Goal: Transaction & Acquisition: Purchase product/service

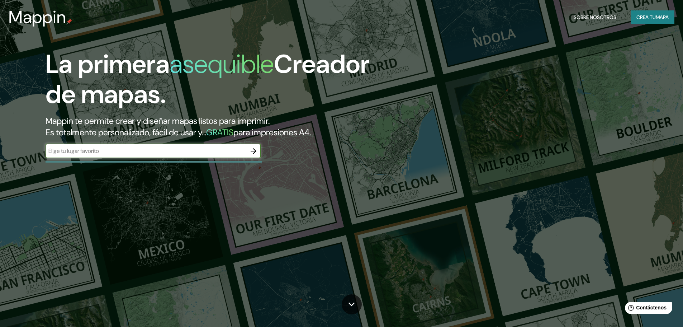
click at [88, 152] on input "text" at bounding box center [146, 151] width 201 height 8
type input "J"
type input "JULIACA"
click at [253, 151] on icon "button" at bounding box center [253, 151] width 9 height 9
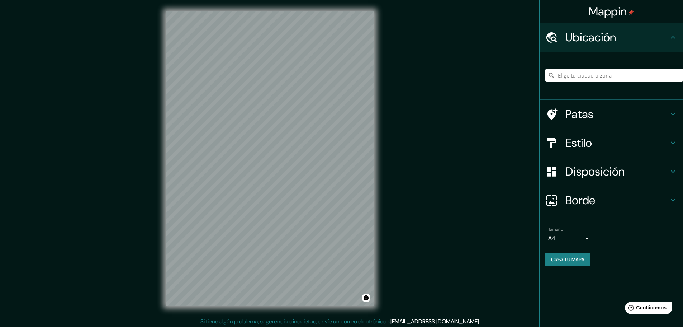
click at [599, 76] on input "Elige tu ciudad o zona" at bounding box center [615, 75] width 138 height 13
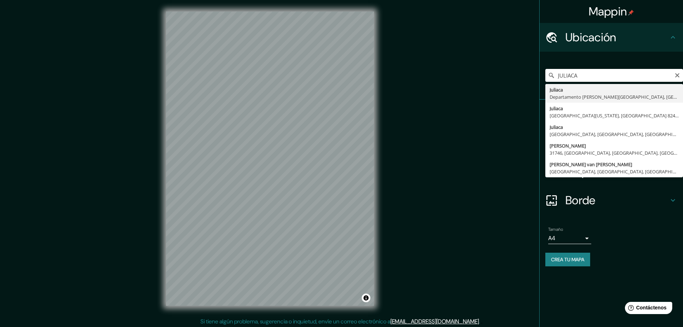
type input "Juliaca, [GEOGRAPHIC_DATA], [GEOGRAPHIC_DATA]"
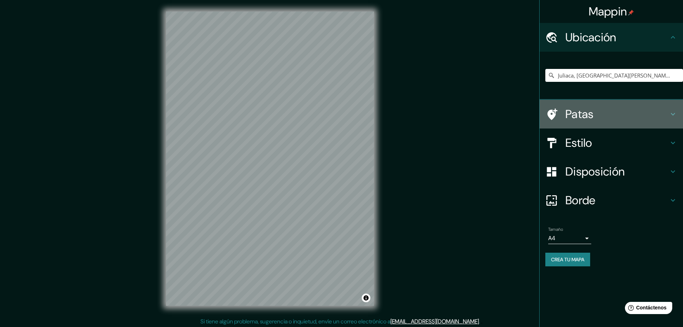
click at [670, 112] on icon at bounding box center [673, 114] width 9 height 9
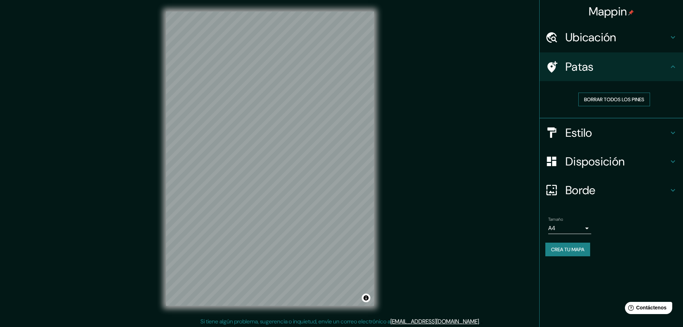
click at [612, 102] on font "Borrar todos los pines" at bounding box center [614, 99] width 60 height 6
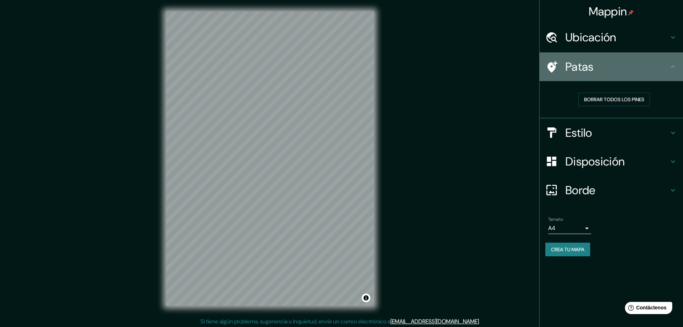
click at [674, 67] on icon at bounding box center [673, 66] width 9 height 9
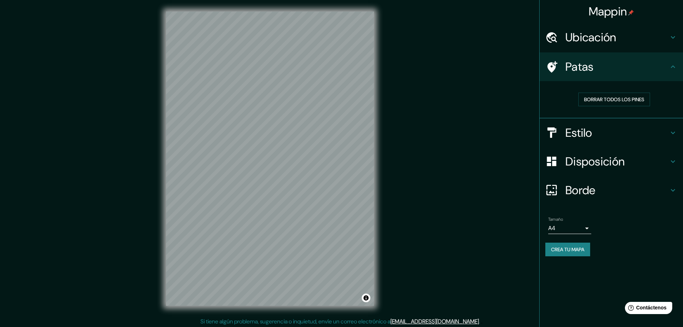
click at [678, 36] on div "Ubicación" at bounding box center [611, 37] width 143 height 29
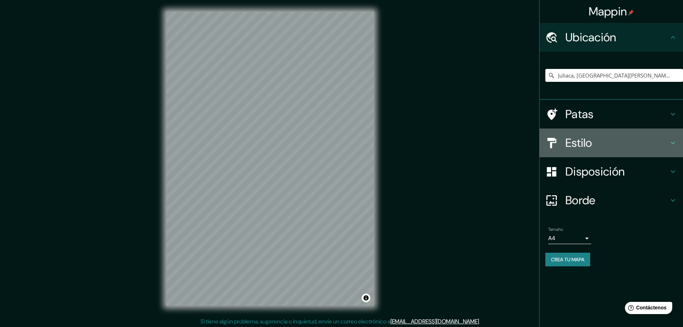
click at [674, 142] on icon at bounding box center [673, 142] width 9 height 9
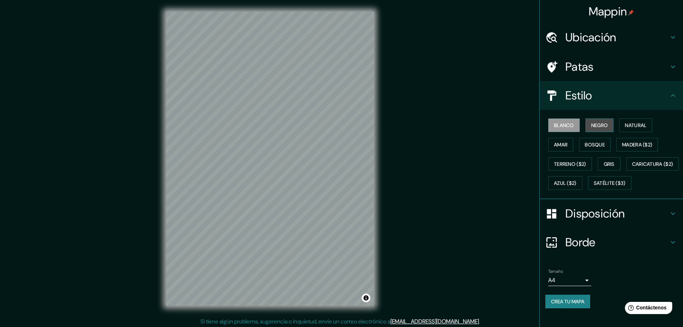
click at [598, 124] on font "Negro" at bounding box center [599, 125] width 17 height 6
click at [632, 125] on font "Natural" at bounding box center [636, 125] width 22 height 6
click at [554, 147] on font "Amar" at bounding box center [561, 144] width 14 height 6
click at [585, 143] on font "Bosque" at bounding box center [595, 144] width 20 height 6
click at [643, 144] on font "Madera ($2)" at bounding box center [637, 144] width 30 height 6
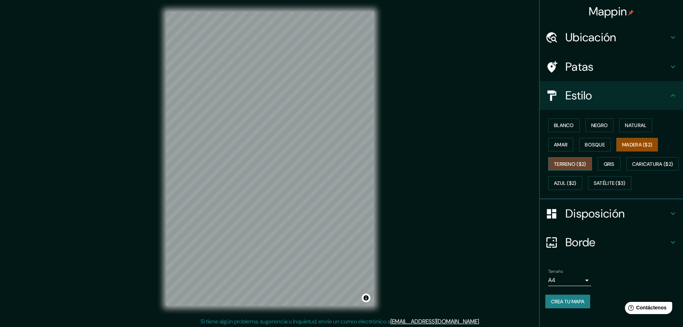
click at [559, 164] on font "Terreno ($2)" at bounding box center [570, 164] width 32 height 6
click at [604, 165] on font "Gris" at bounding box center [609, 164] width 11 height 6
click at [566, 166] on font "Terreno ($2)" at bounding box center [570, 164] width 32 height 6
click at [607, 167] on font "Gris" at bounding box center [609, 163] width 11 height 9
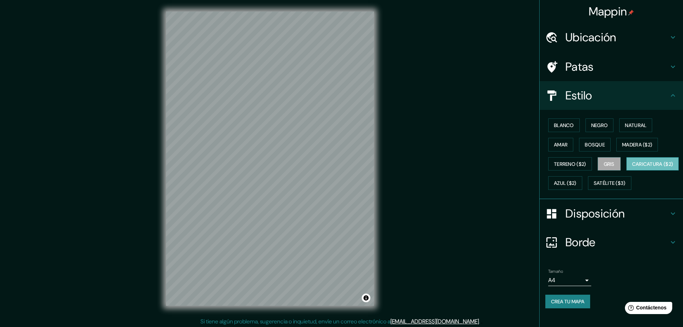
click at [632, 167] on font "Caricatura ($2)" at bounding box center [652, 164] width 41 height 6
click at [577, 181] on font "Azul ($2)" at bounding box center [565, 183] width 23 height 6
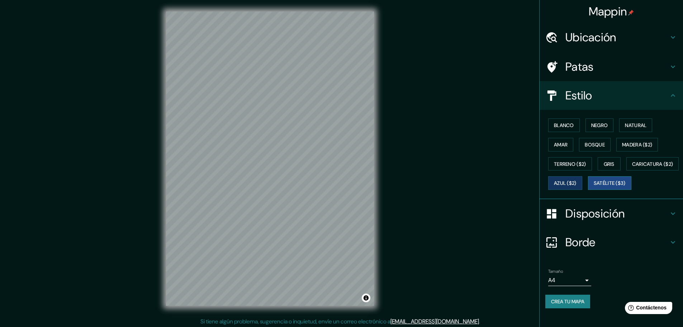
click at [594, 187] on font "Satélite ($3)" at bounding box center [610, 183] width 32 height 6
click at [556, 124] on font "Blanco" at bounding box center [564, 125] width 20 height 6
click at [591, 124] on font "Negro" at bounding box center [599, 125] width 17 height 6
click at [625, 124] on font "Natural" at bounding box center [636, 125] width 22 height 6
click at [599, 124] on font "Negro" at bounding box center [599, 125] width 17 height 6
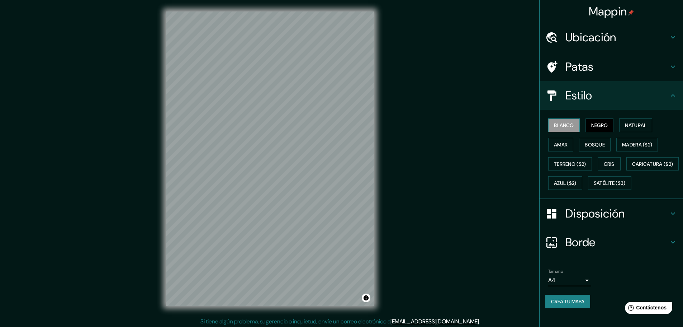
click at [562, 128] on font "Blanco" at bounding box center [564, 125] width 20 height 6
click at [561, 144] on font "Amar" at bounding box center [561, 144] width 14 height 6
click at [634, 124] on font "Natural" at bounding box center [636, 125] width 22 height 6
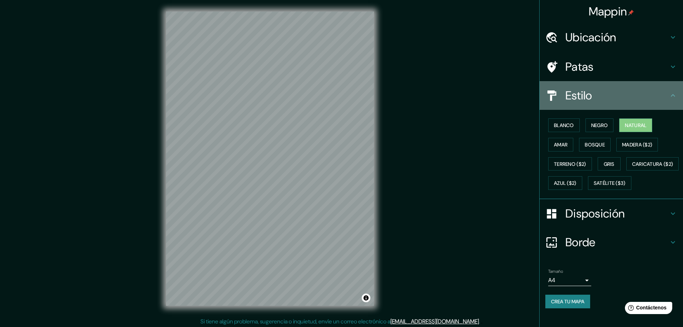
click at [669, 93] on icon at bounding box center [673, 95] width 9 height 9
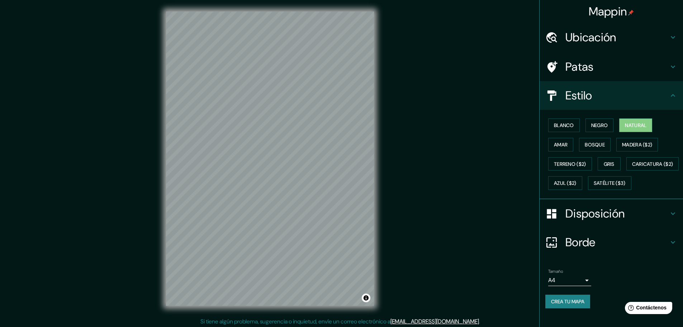
click at [669, 94] on icon at bounding box center [673, 95] width 9 height 9
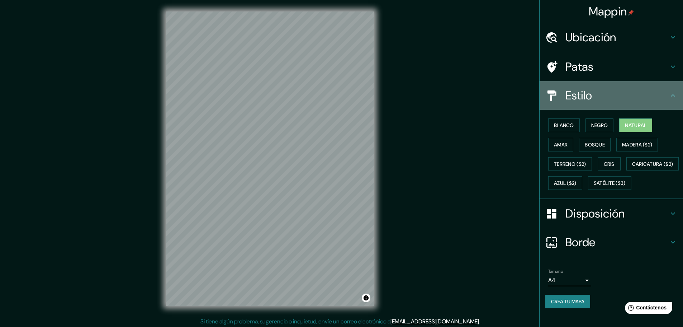
click at [669, 98] on icon at bounding box center [673, 95] width 9 height 9
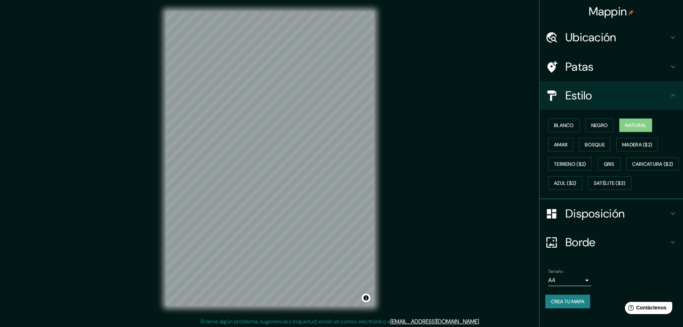
click at [672, 218] on icon at bounding box center [673, 213] width 9 height 9
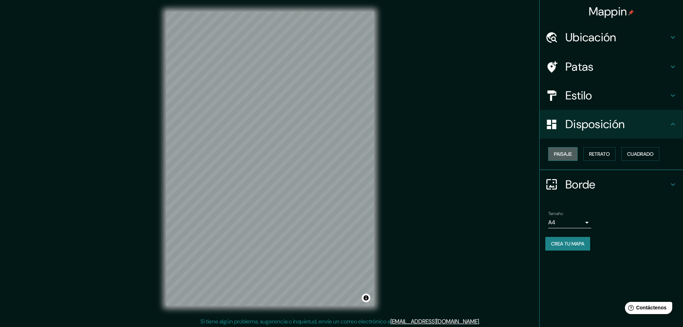
click at [563, 156] on font "Paisaje" at bounding box center [563, 154] width 18 height 6
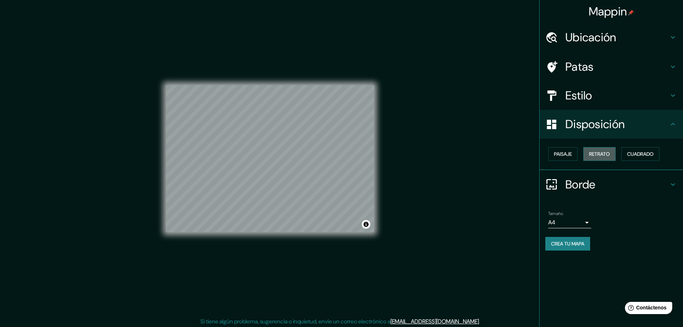
click at [606, 155] on font "Retrato" at bounding box center [599, 154] width 21 height 6
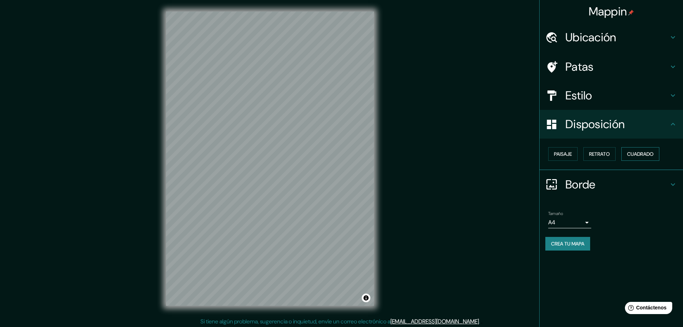
click at [635, 153] on font "Cuadrado" at bounding box center [640, 154] width 27 height 6
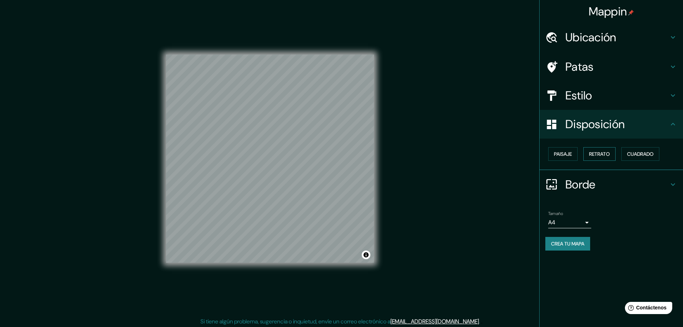
click at [603, 156] on font "Retrato" at bounding box center [599, 154] width 21 height 6
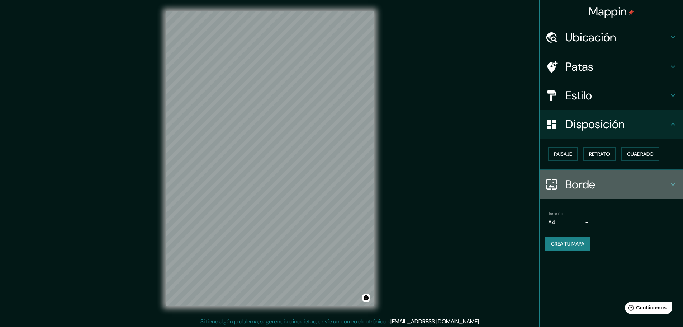
click at [666, 187] on h4 "Borde" at bounding box center [617, 184] width 103 height 14
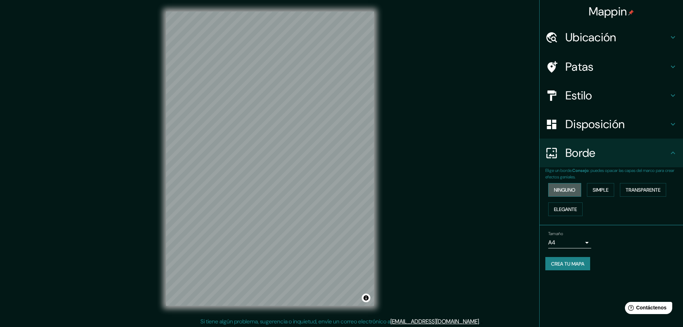
click at [577, 192] on button "Ninguno" at bounding box center [564, 190] width 33 height 14
click at [602, 192] on font "Simple" at bounding box center [601, 190] width 16 height 6
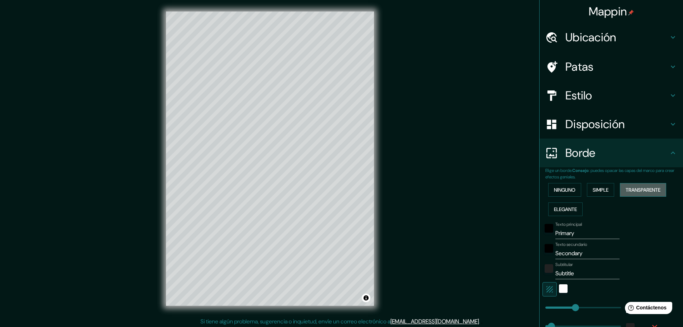
click at [632, 192] on font "Transparente" at bounding box center [643, 190] width 35 height 6
click at [565, 210] on font "Elegante" at bounding box center [565, 209] width 23 height 6
click at [566, 192] on font "Ninguno" at bounding box center [565, 190] width 22 height 6
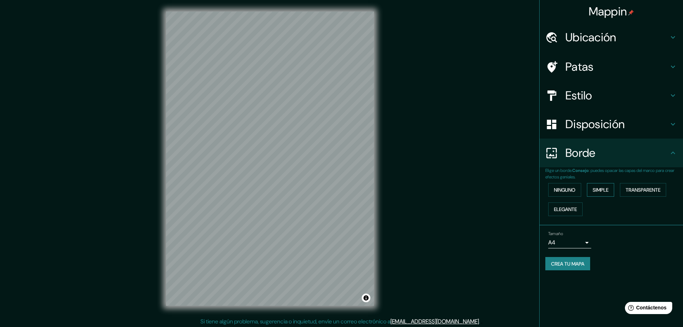
click at [600, 187] on font "Simple" at bounding box center [601, 190] width 16 height 6
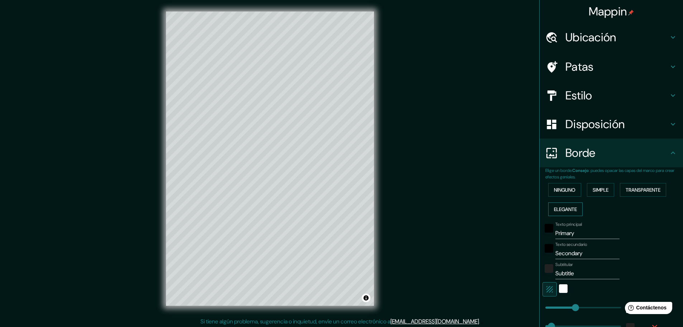
click at [554, 205] on font "Elegante" at bounding box center [565, 208] width 23 height 9
click at [561, 190] on font "Ninguno" at bounding box center [565, 190] width 22 height 6
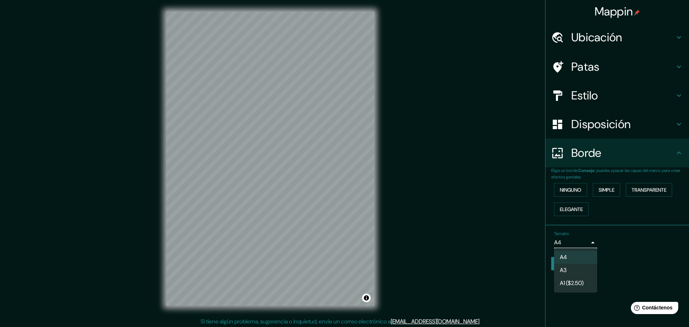
click at [588, 242] on body "Mappin Ubicación Juliaca, Departamento de Puno, Perú Patas Estilo Disposición B…" at bounding box center [344, 163] width 689 height 327
click at [591, 241] on div at bounding box center [344, 163] width 689 height 327
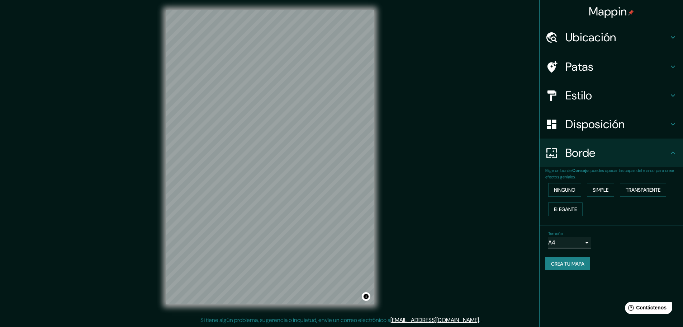
scroll to position [2, 0]
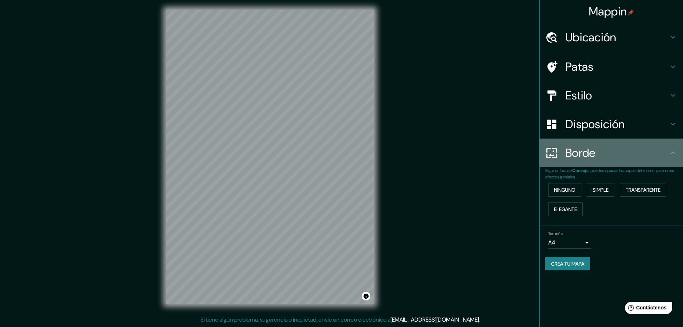
click at [673, 151] on icon at bounding box center [673, 152] width 9 height 9
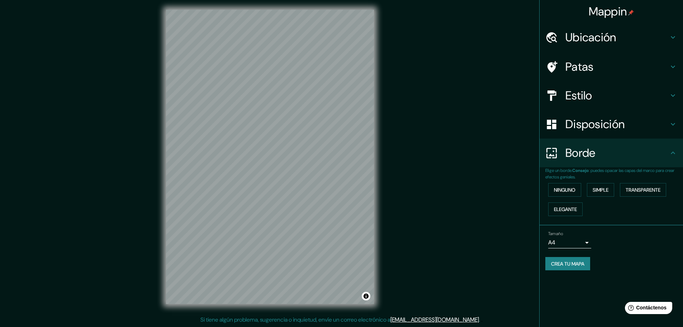
click at [676, 39] on icon at bounding box center [673, 37] width 9 height 9
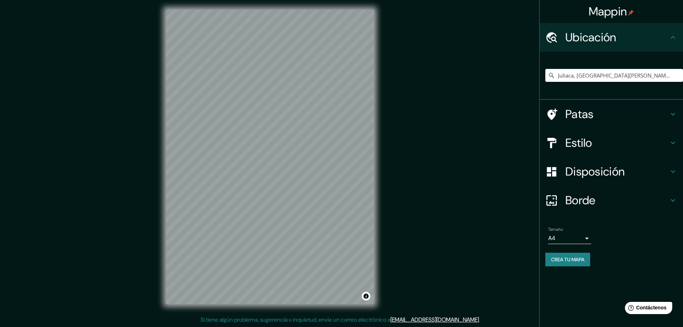
click at [674, 114] on icon at bounding box center [673, 114] width 4 height 3
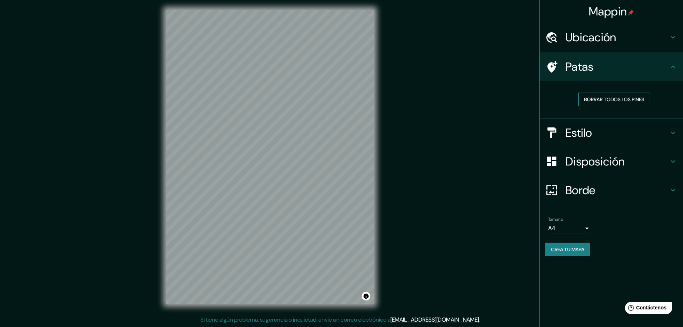
click at [627, 100] on font "Borrar todos los pines" at bounding box center [614, 99] width 60 height 6
click at [671, 69] on icon at bounding box center [673, 66] width 9 height 9
click at [673, 67] on icon at bounding box center [673, 66] width 9 height 9
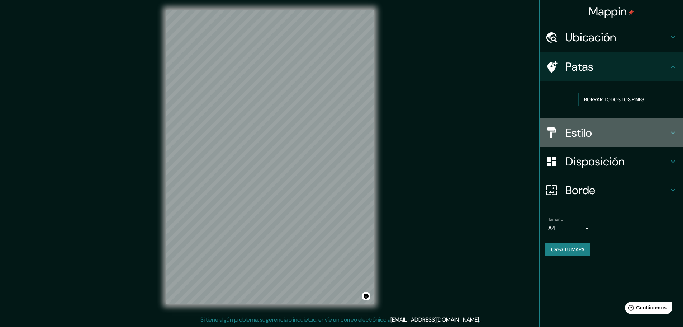
click at [676, 135] on icon at bounding box center [673, 132] width 9 height 9
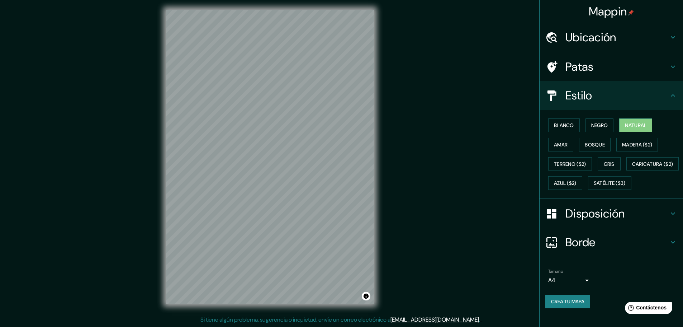
click at [669, 218] on icon at bounding box center [673, 213] width 9 height 9
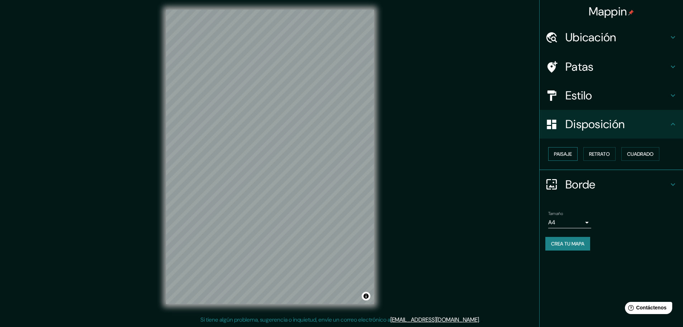
click at [563, 152] on font "Paisaje" at bounding box center [563, 154] width 18 height 6
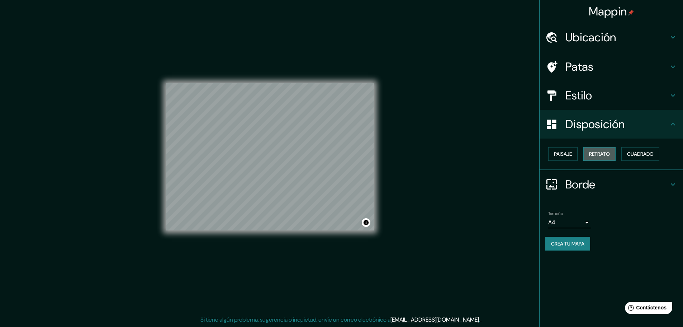
click at [598, 156] on font "Retrato" at bounding box center [599, 154] width 21 height 6
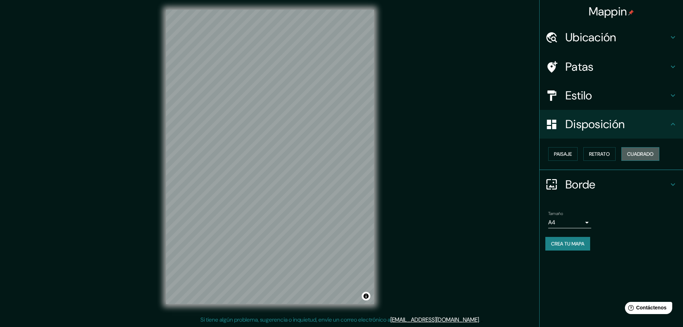
click at [643, 153] on font "Cuadrado" at bounding box center [640, 154] width 27 height 6
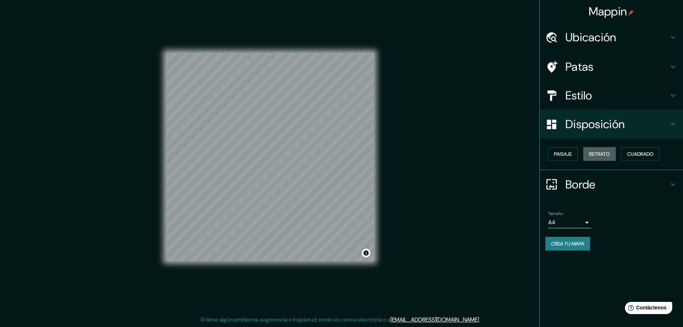
click at [599, 154] on font "Retrato" at bounding box center [599, 154] width 21 height 6
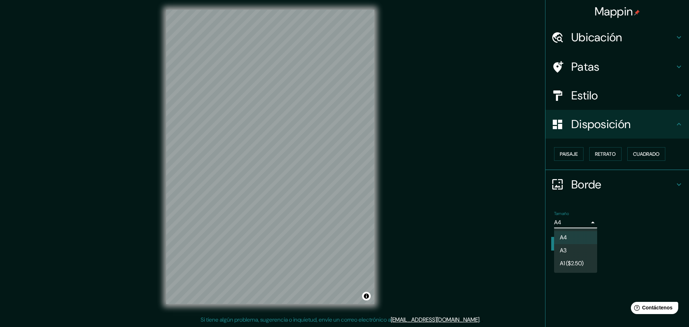
click at [554, 223] on body "Mappin Ubicación Juliaca, Departamento de Puno, Perú Patas Estilo Disposición P…" at bounding box center [344, 161] width 689 height 327
click at [564, 247] on li "A3" at bounding box center [575, 250] width 43 height 13
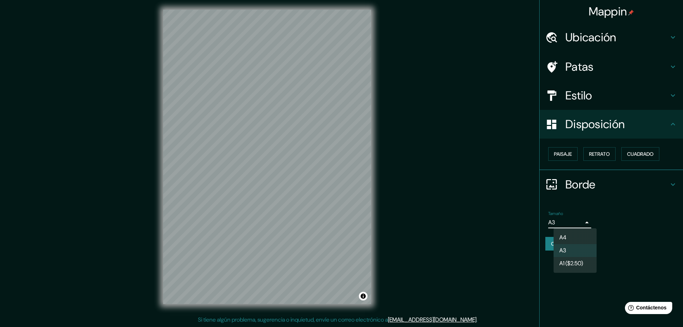
click at [563, 222] on body "Mappin Ubicación Juliaca, Departamento de Puno, Perú Patas Estilo Disposición P…" at bounding box center [341, 161] width 683 height 327
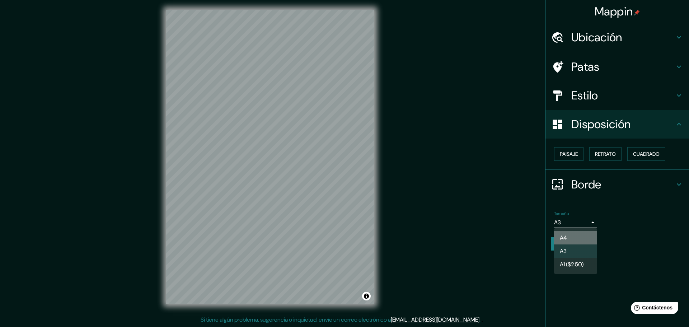
click at [568, 235] on li "A4" at bounding box center [575, 237] width 43 height 13
type input "single"
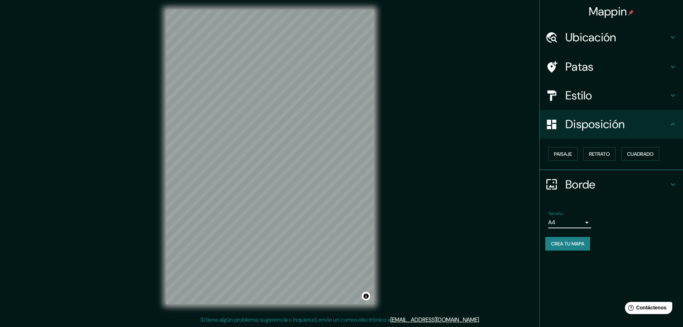
click at [559, 241] on font "Crea tu mapa" at bounding box center [567, 243] width 33 height 6
click at [627, 187] on h4 "Borde" at bounding box center [617, 184] width 103 height 14
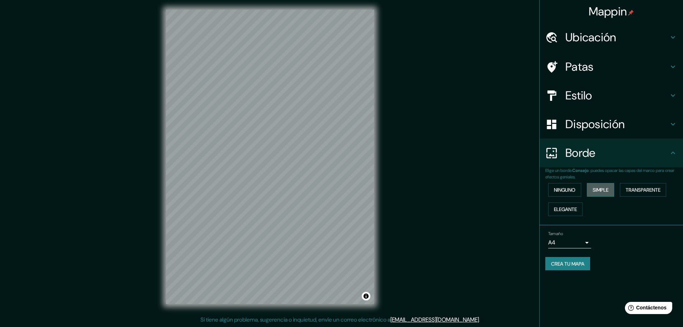
click at [605, 188] on font "Simple" at bounding box center [601, 190] width 16 height 6
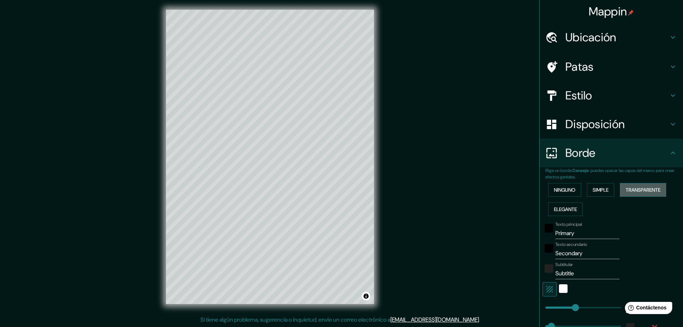
click at [640, 190] on font "Transparente" at bounding box center [643, 190] width 35 height 6
click at [560, 207] on font "Elegante" at bounding box center [565, 209] width 23 height 6
drag, startPoint x: 575, startPoint y: 234, endPoint x: 547, endPoint y: 236, distance: 28.1
click at [547, 236] on div "Texto principal Primary" at bounding box center [602, 230] width 118 height 17
type input "46"
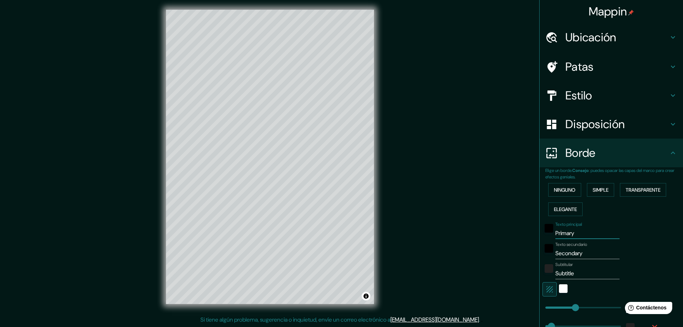
type input "46"
type input "23"
click at [557, 185] on font "Ninguno" at bounding box center [565, 189] width 22 height 9
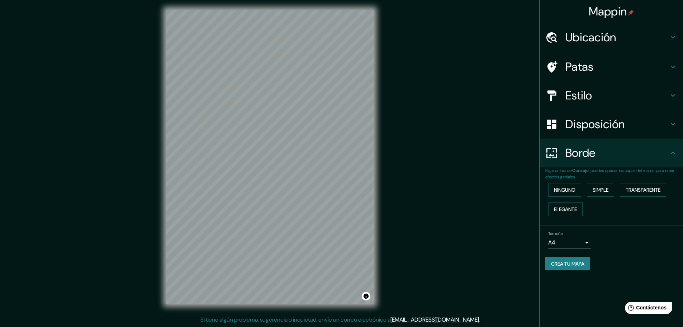
click at [554, 262] on font "Crea tu mapa" at bounding box center [567, 263] width 33 height 6
click at [560, 266] on font "Crea tu mapa" at bounding box center [567, 263] width 33 height 6
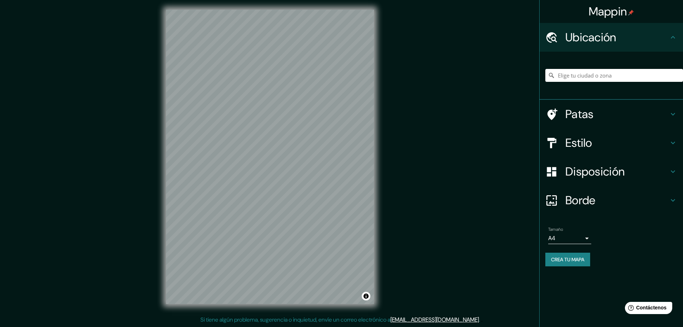
click at [583, 82] on div at bounding box center [615, 75] width 138 height 36
click at [583, 81] on input "Elige tu ciudad o zona" at bounding box center [615, 75] width 138 height 13
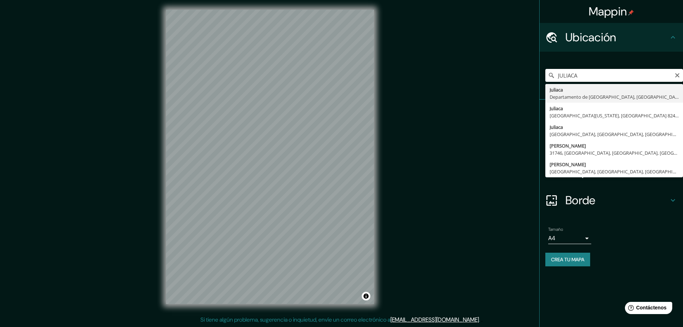
type input "Juliaca, [GEOGRAPHIC_DATA], [GEOGRAPHIC_DATA]"
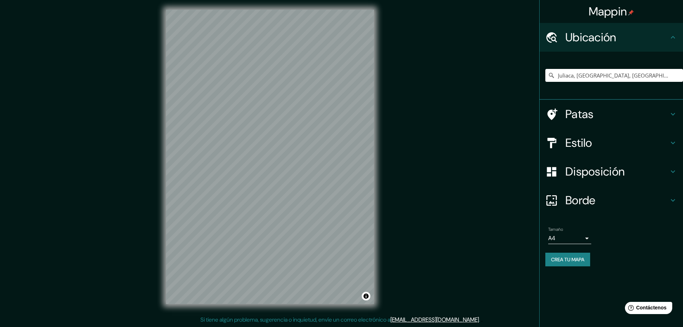
click at [678, 142] on div "Estilo" at bounding box center [611, 142] width 143 height 29
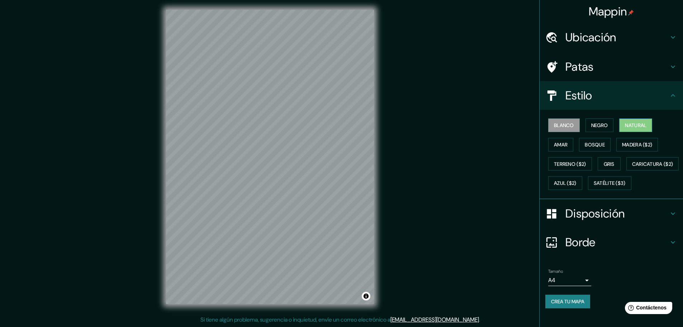
click at [628, 128] on font "Natural" at bounding box center [636, 125] width 22 height 6
click at [663, 221] on h4 "Disposición" at bounding box center [617, 213] width 103 height 14
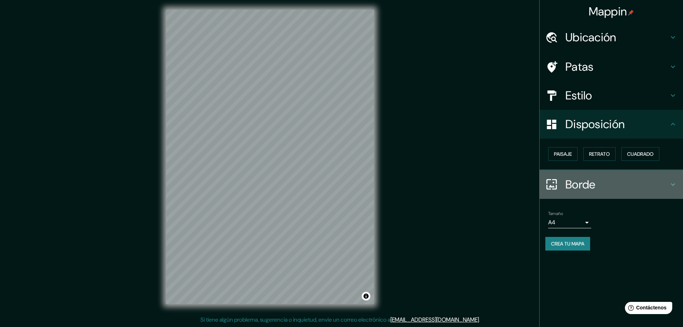
click at [673, 185] on icon at bounding box center [673, 184] width 4 height 3
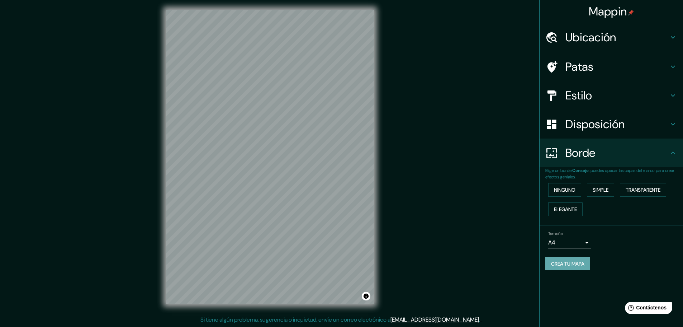
click at [567, 267] on font "Crea tu mapa" at bounding box center [567, 263] width 33 height 9
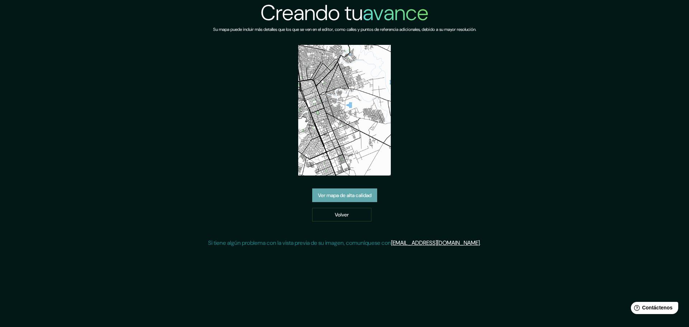
click at [345, 194] on font "Ver mapa de alta calidad" at bounding box center [344, 195] width 53 height 6
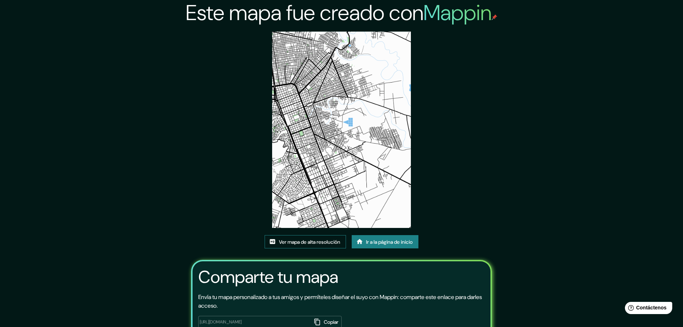
click at [291, 244] on font "Ver mapa de alta resolución" at bounding box center [309, 242] width 61 height 6
